Goal: Find specific page/section: Find specific page/section

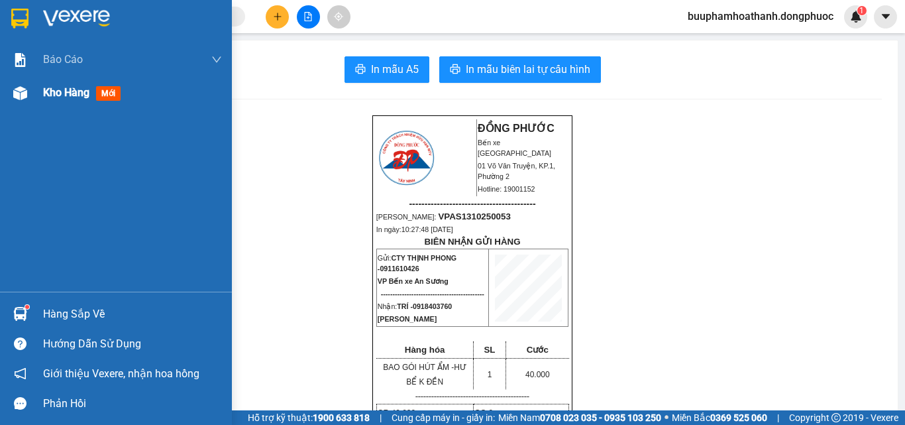
click at [64, 93] on span "Kho hàng" at bounding box center [66, 92] width 46 height 13
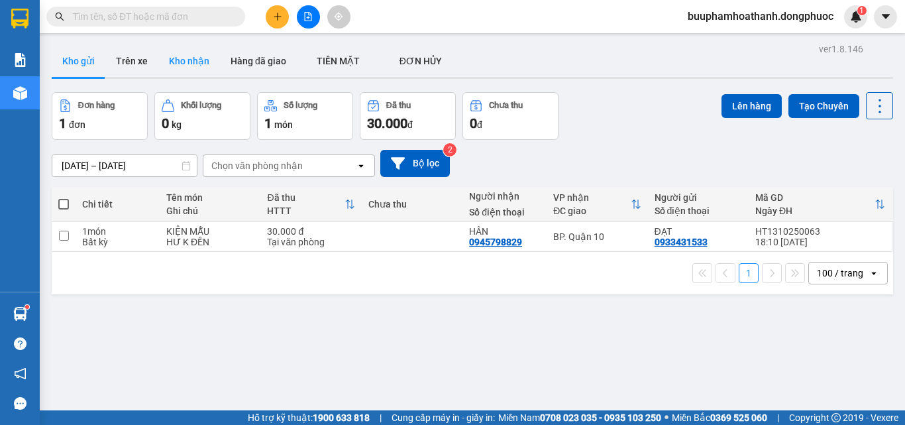
click at [192, 64] on button "Kho nhận" at bounding box center [189, 61] width 62 height 32
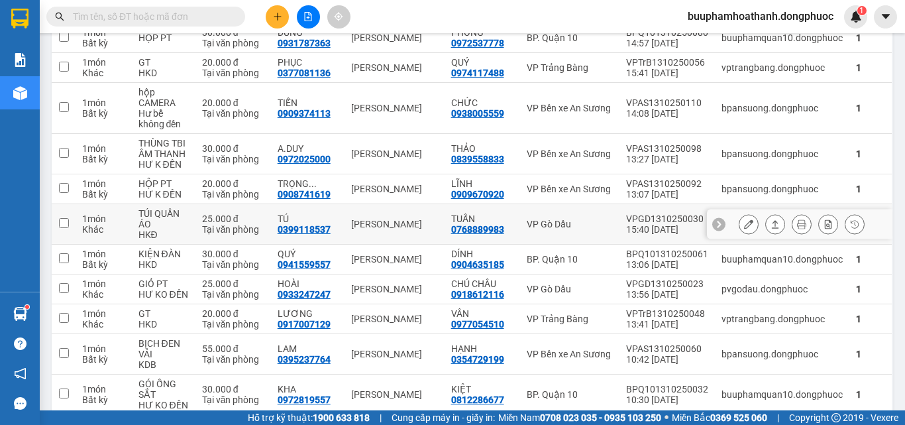
scroll to position [331, 0]
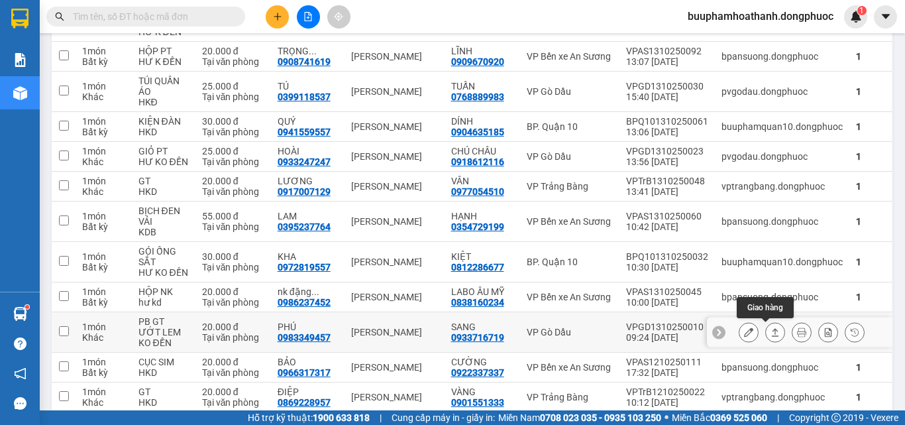
click at [771, 333] on icon at bounding box center [775, 331] width 9 height 9
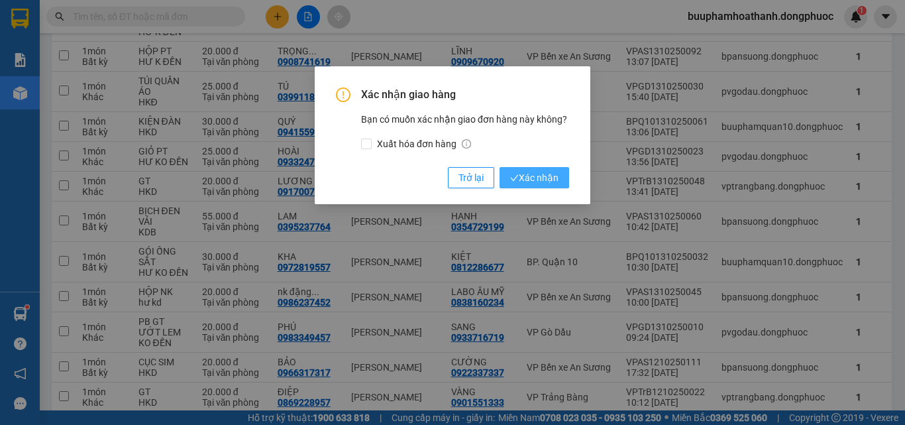
click at [529, 174] on span "Xác nhận" at bounding box center [534, 177] width 48 height 15
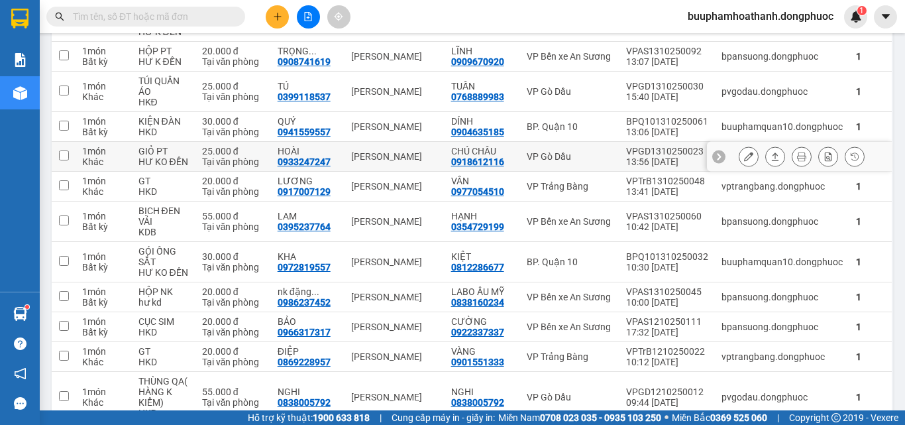
click at [532, 163] on td "VP Gò Dầu" at bounding box center [569, 157] width 99 height 30
checkbox input "true"
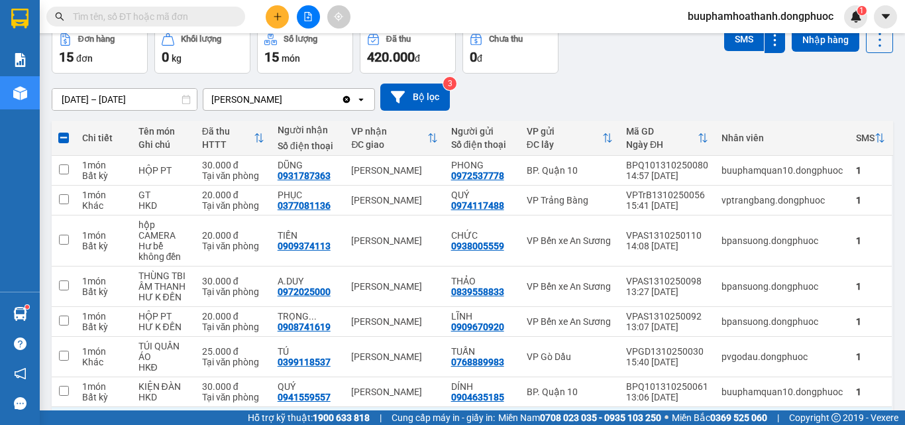
scroll to position [0, 0]
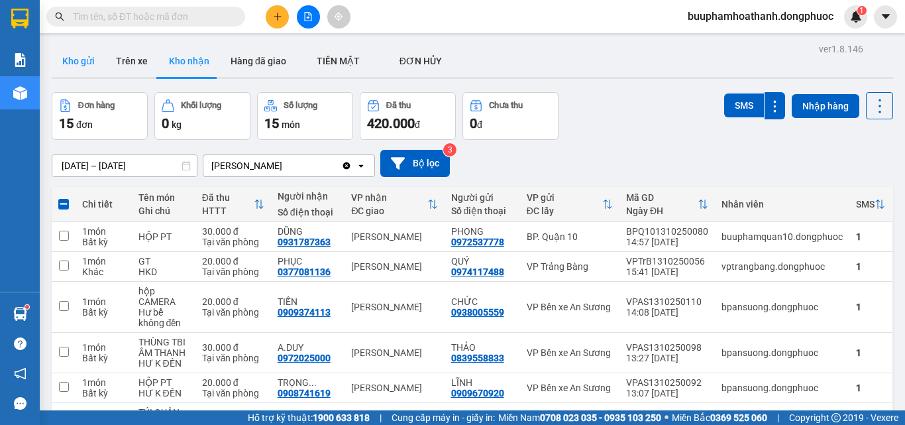
click at [73, 61] on button "Kho gửi" at bounding box center [79, 61] width 54 height 32
